Goal: Navigation & Orientation: Find specific page/section

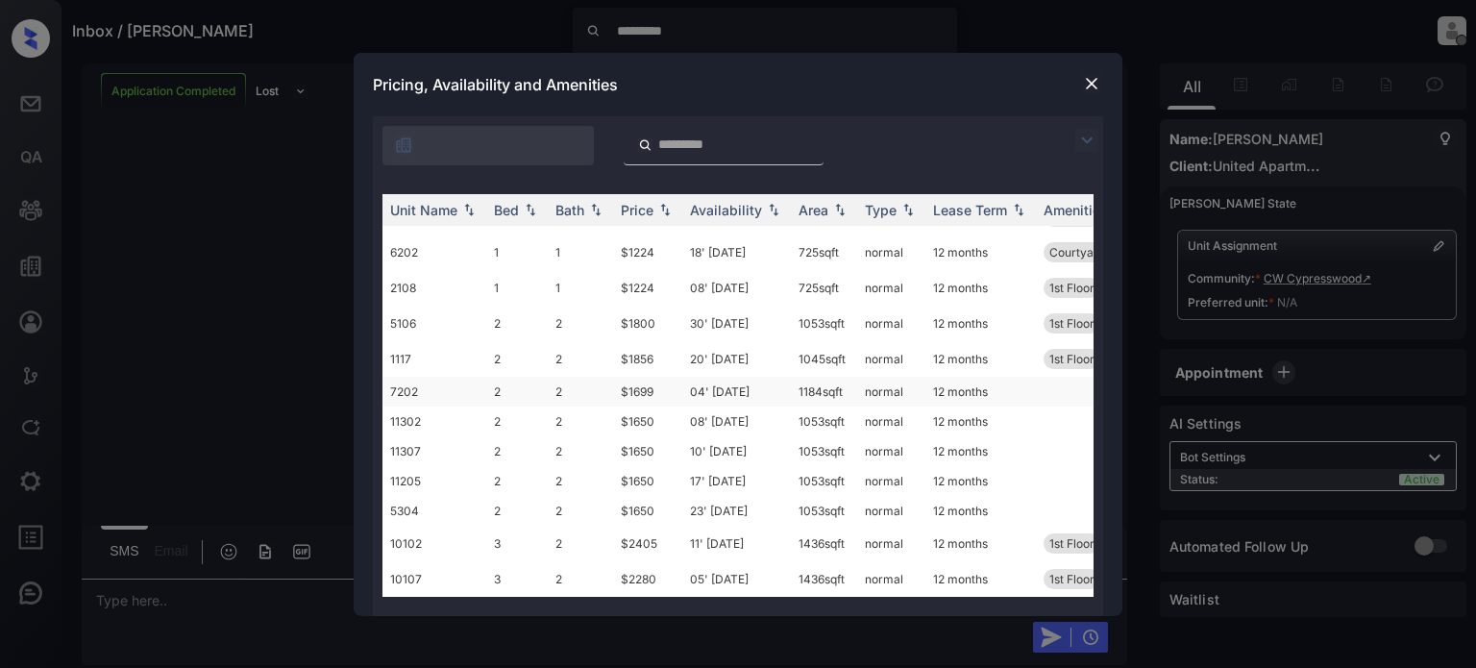
scroll to position [813, 0]
click at [1088, 84] on img at bounding box center [1091, 83] width 19 height 19
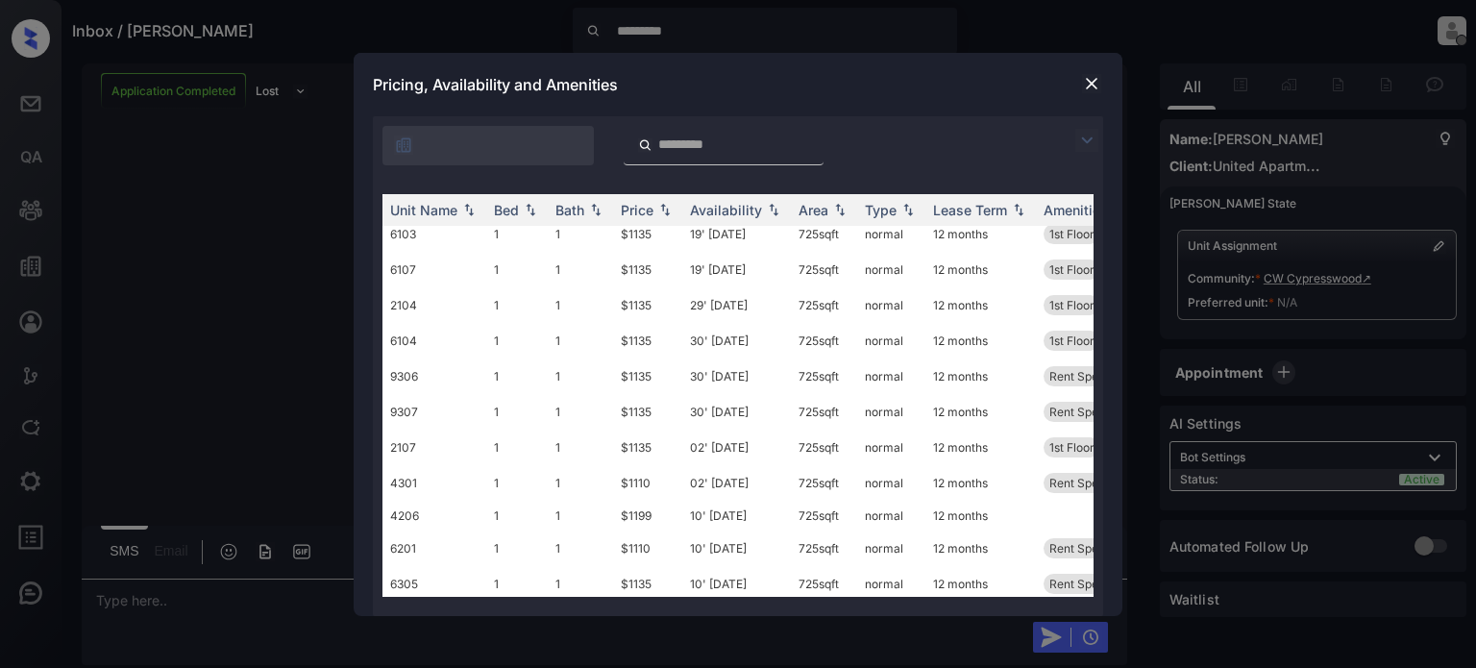
scroll to position [236, 0]
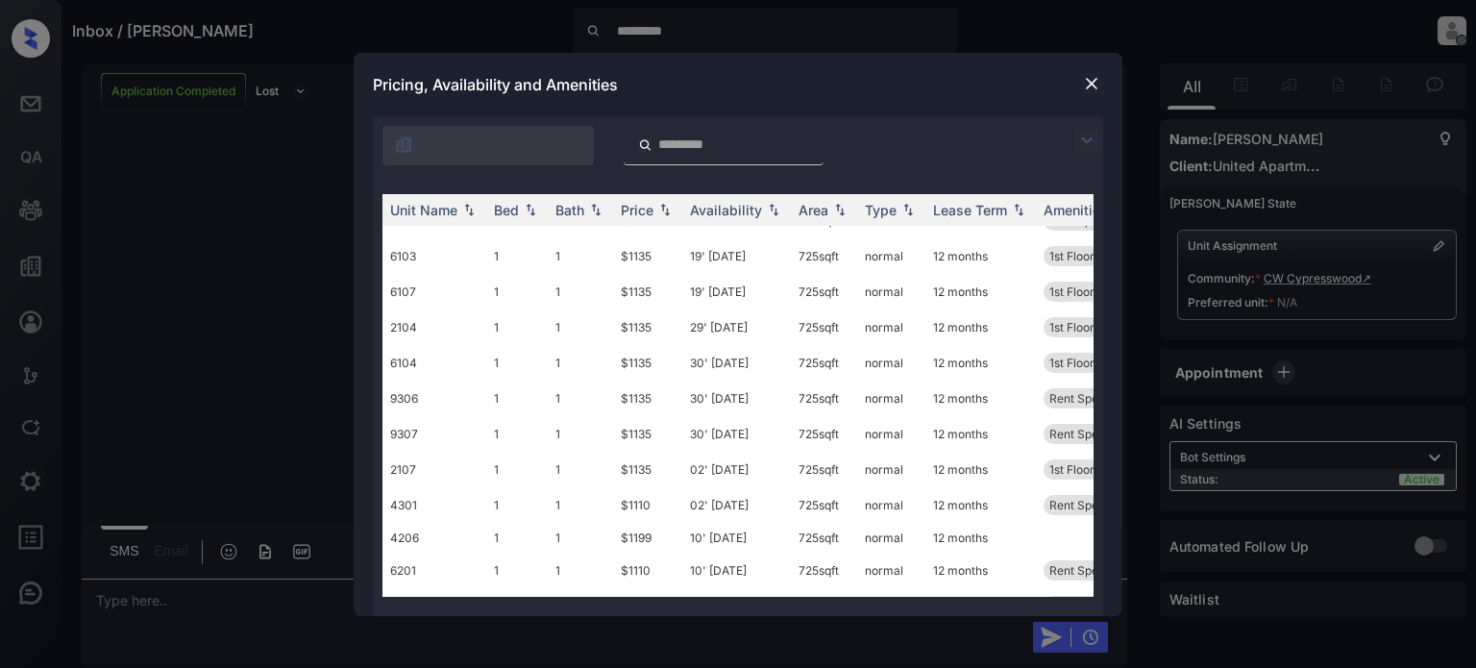
click at [1098, 84] on img at bounding box center [1091, 83] width 19 height 19
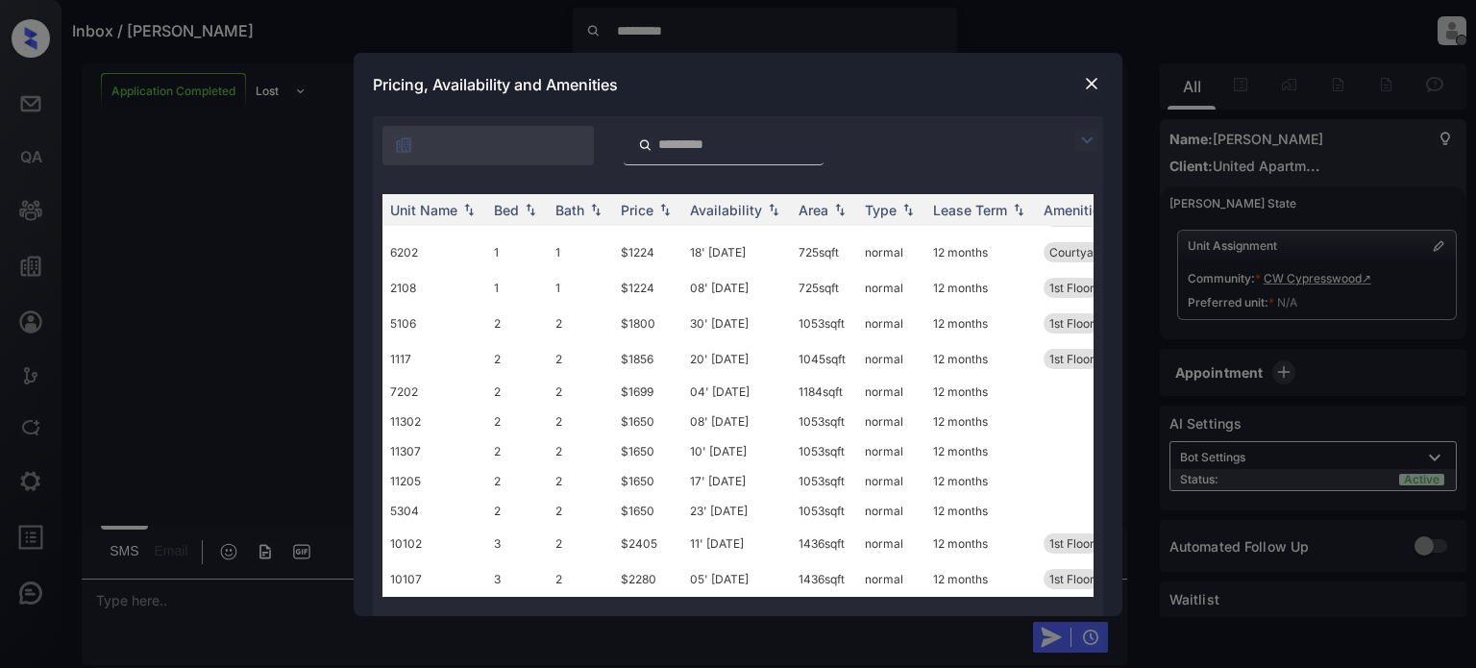
scroll to position [813, 0]
click at [1091, 80] on img at bounding box center [1091, 83] width 19 height 19
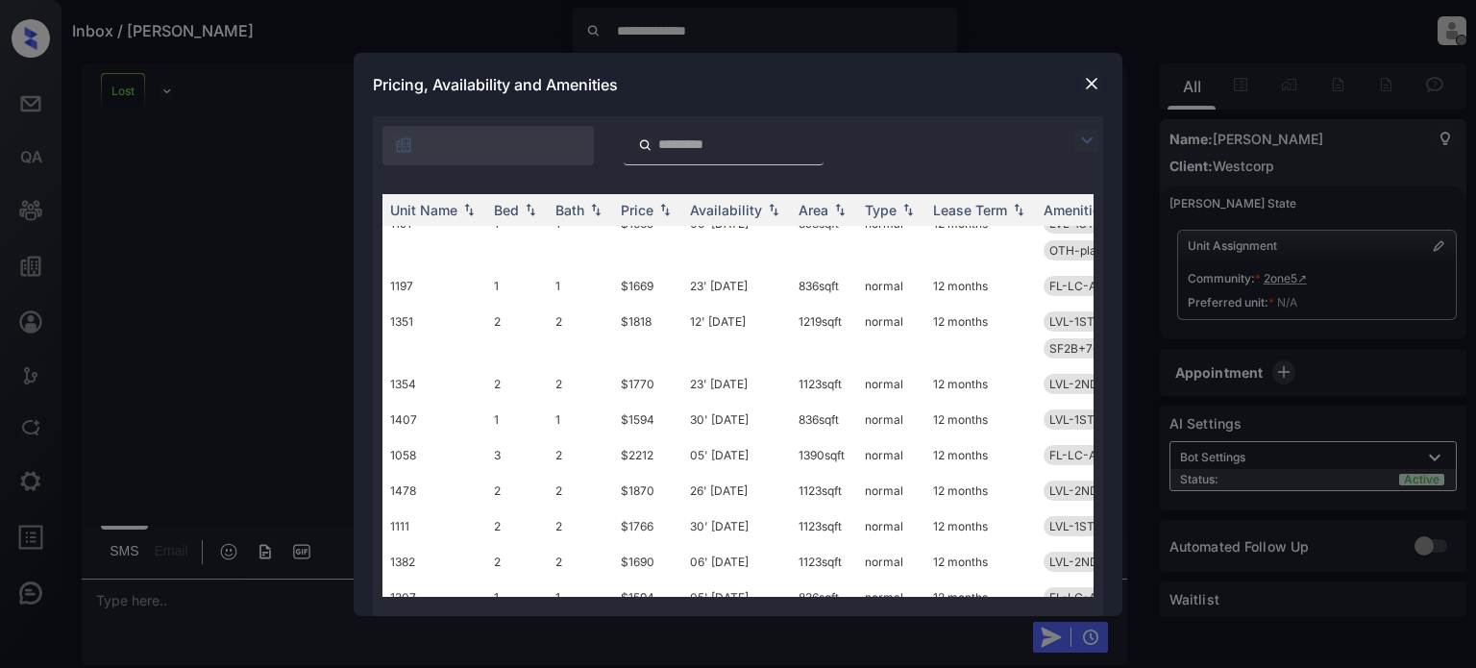
scroll to position [1511, 0]
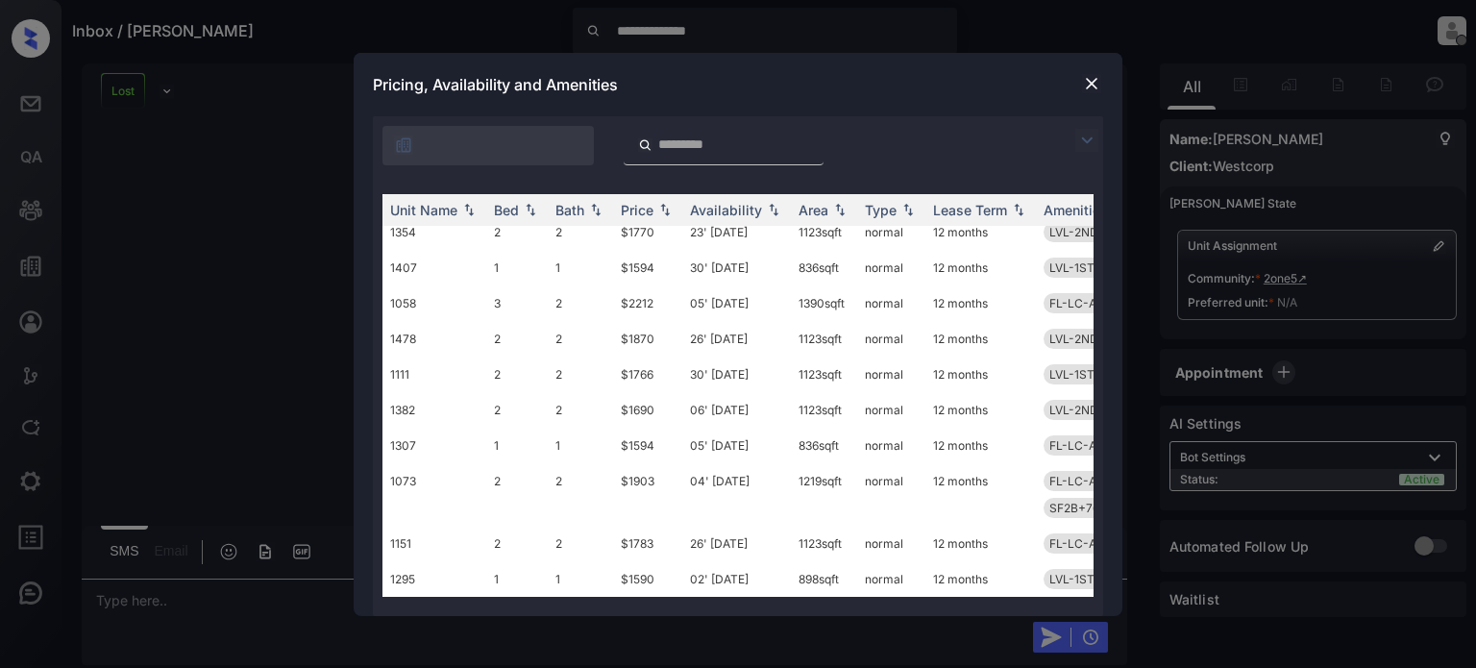
click at [1091, 84] on img at bounding box center [1091, 83] width 19 height 19
